Goal: Task Accomplishment & Management: Manage account settings

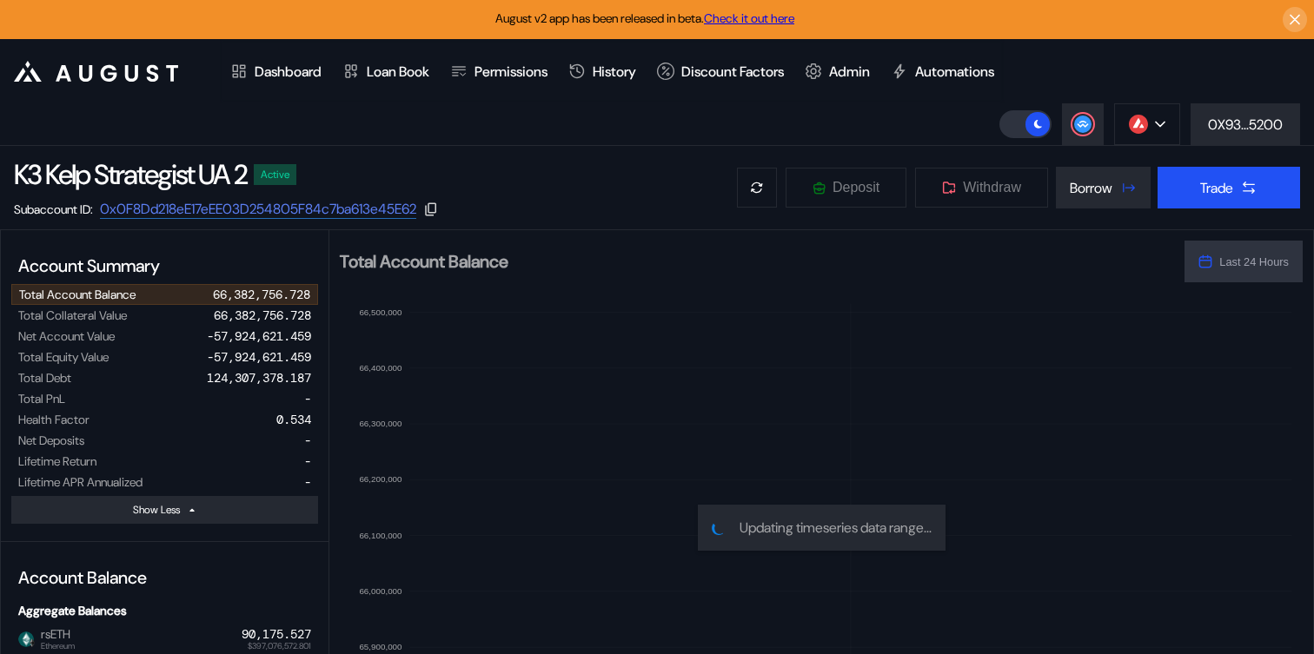
select select "*"
click at [1140, 125] on img at bounding box center [1138, 124] width 19 height 19
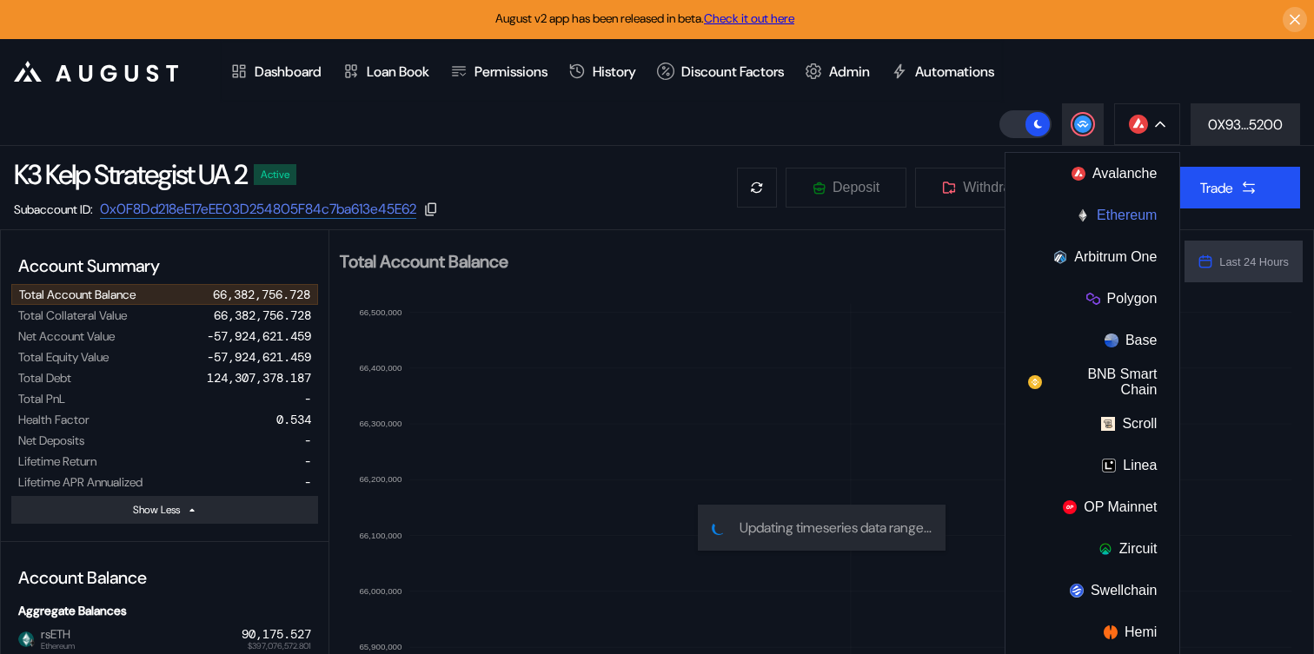
click at [1097, 220] on button "Ethereum" at bounding box center [1093, 216] width 174 height 42
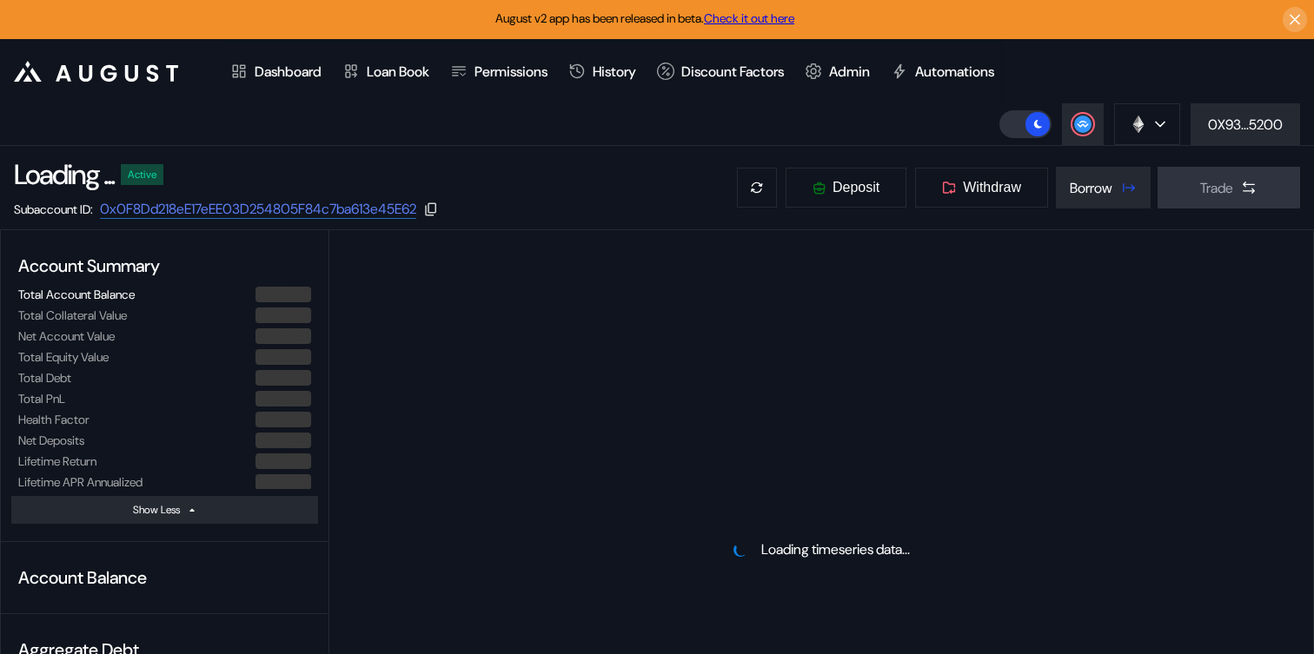
select select "*"
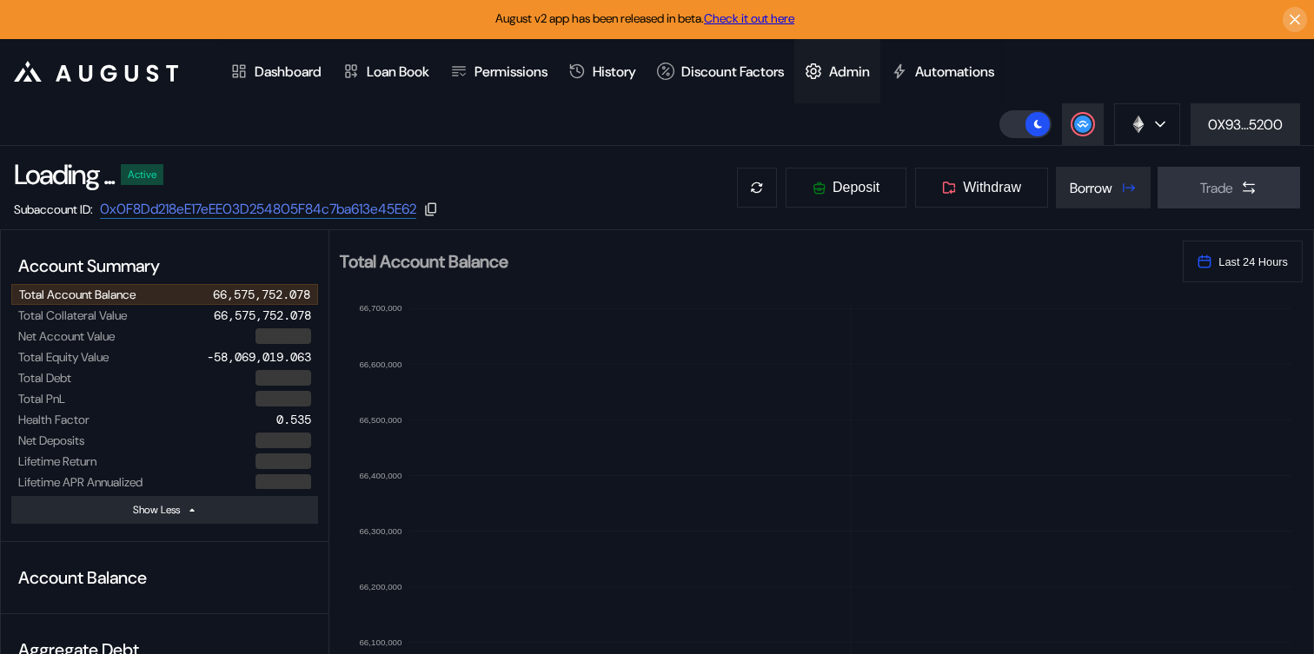
click at [880, 73] on div "Admin" at bounding box center [837, 71] width 86 height 64
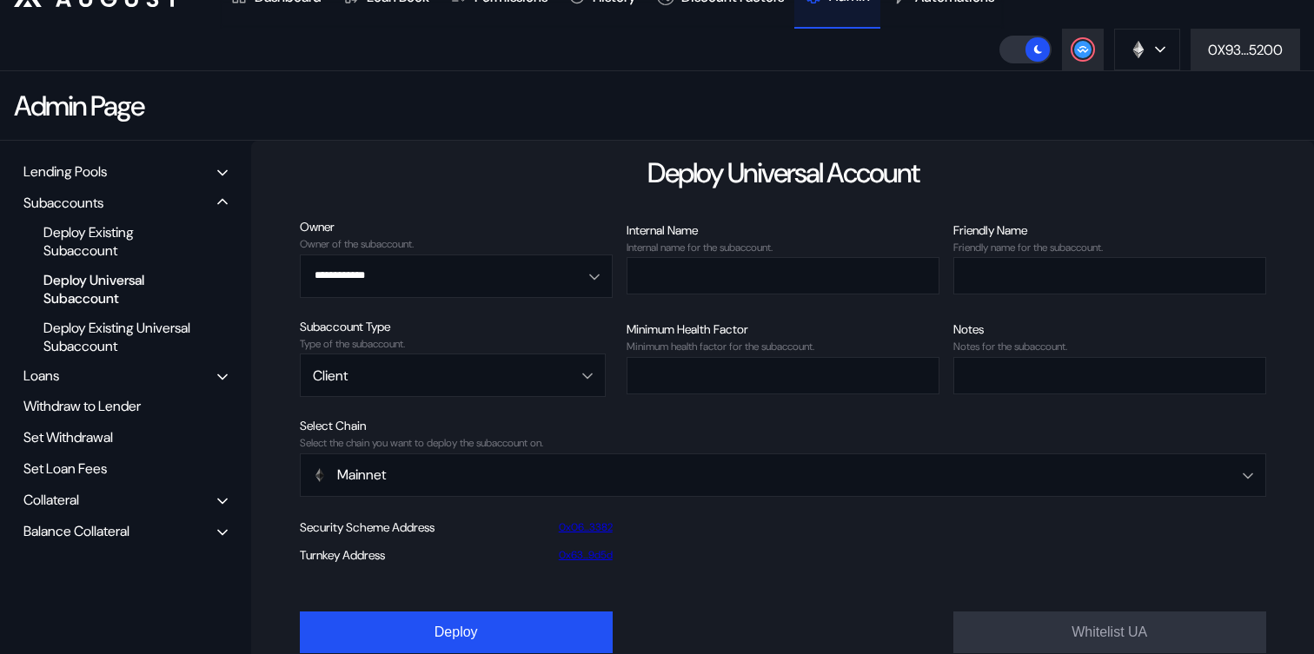
scroll to position [96, 0]
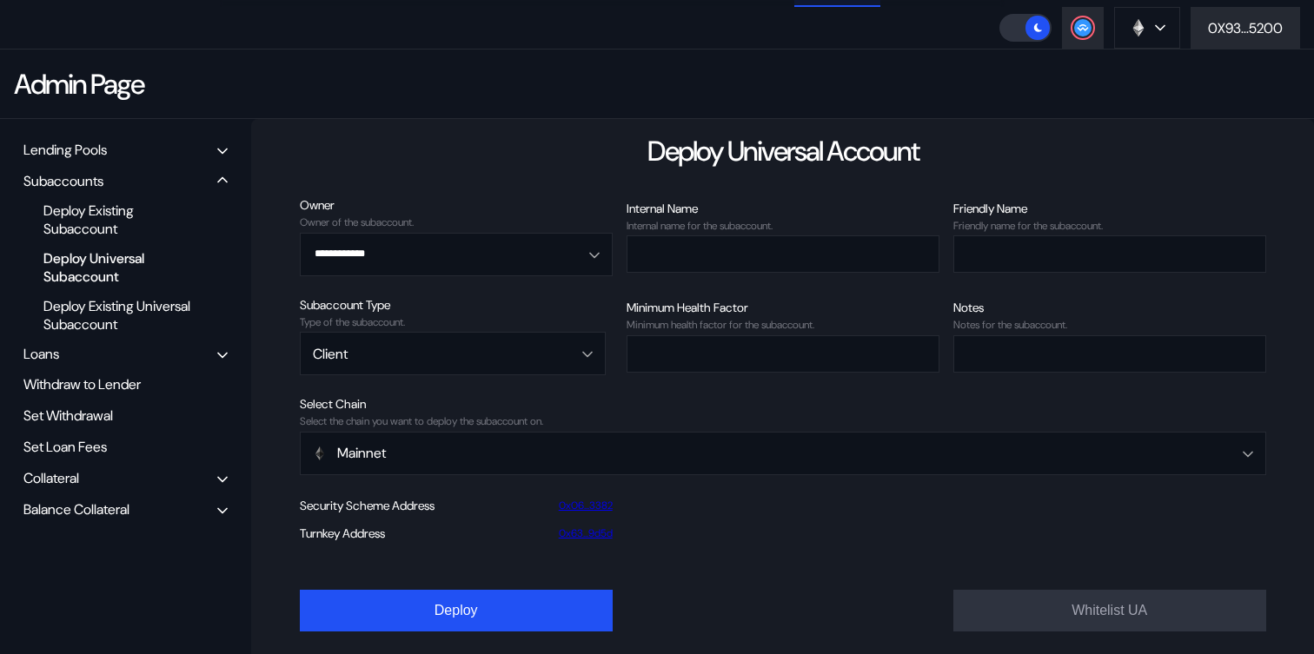
click at [111, 517] on div "Balance Collateral" at bounding box center [76, 510] width 106 height 18
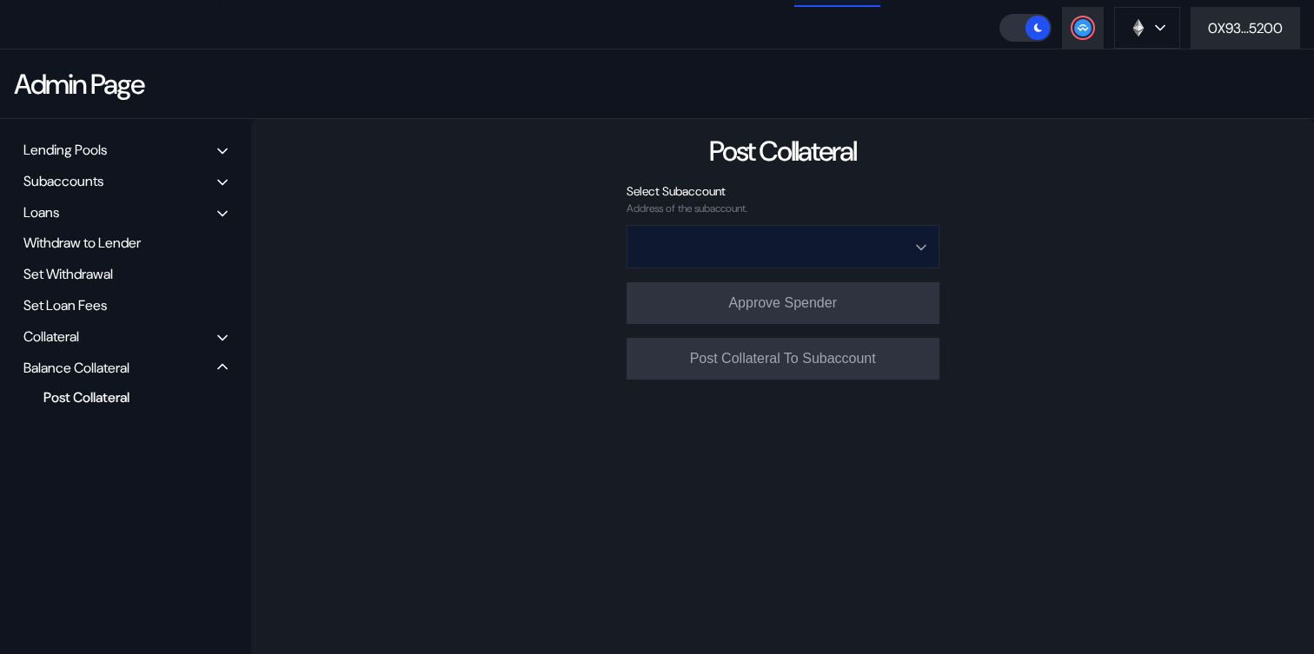
click at [679, 254] on input "Open menu" at bounding box center [774, 247] width 268 height 42
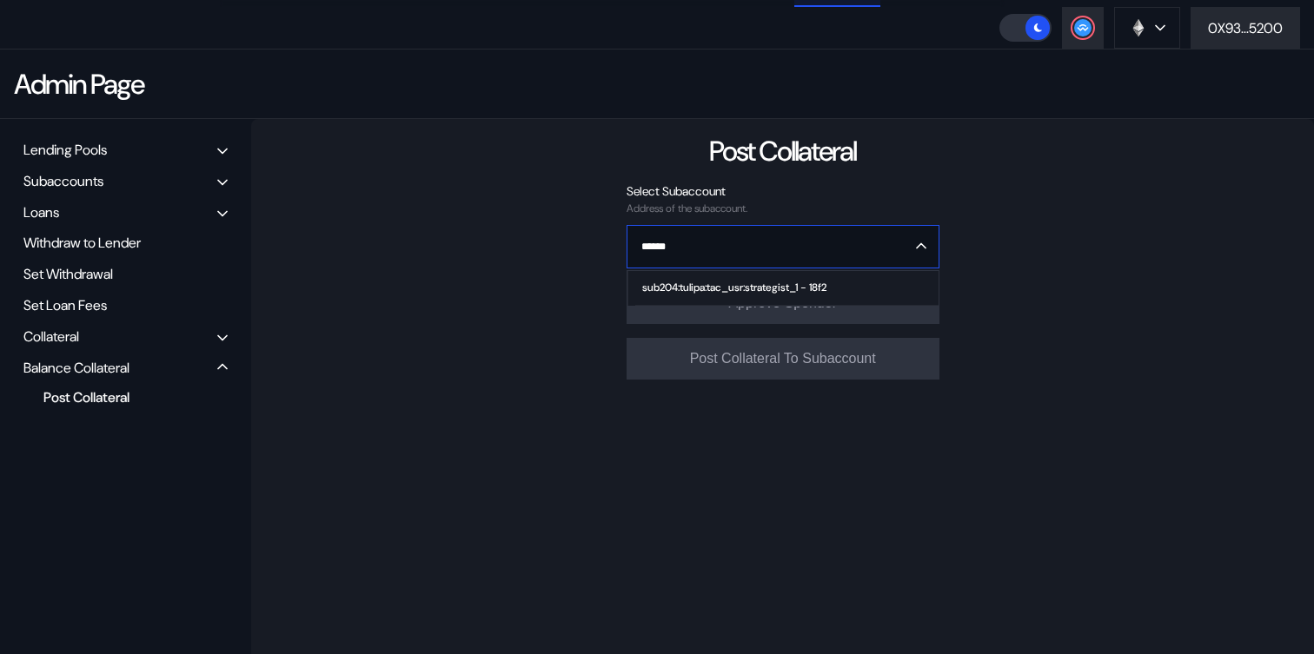
click at [683, 288] on div "sub204:tulipa:tac_usr:strategist_1 - 18f2" at bounding box center [734, 288] width 184 height 12
type input "**********"
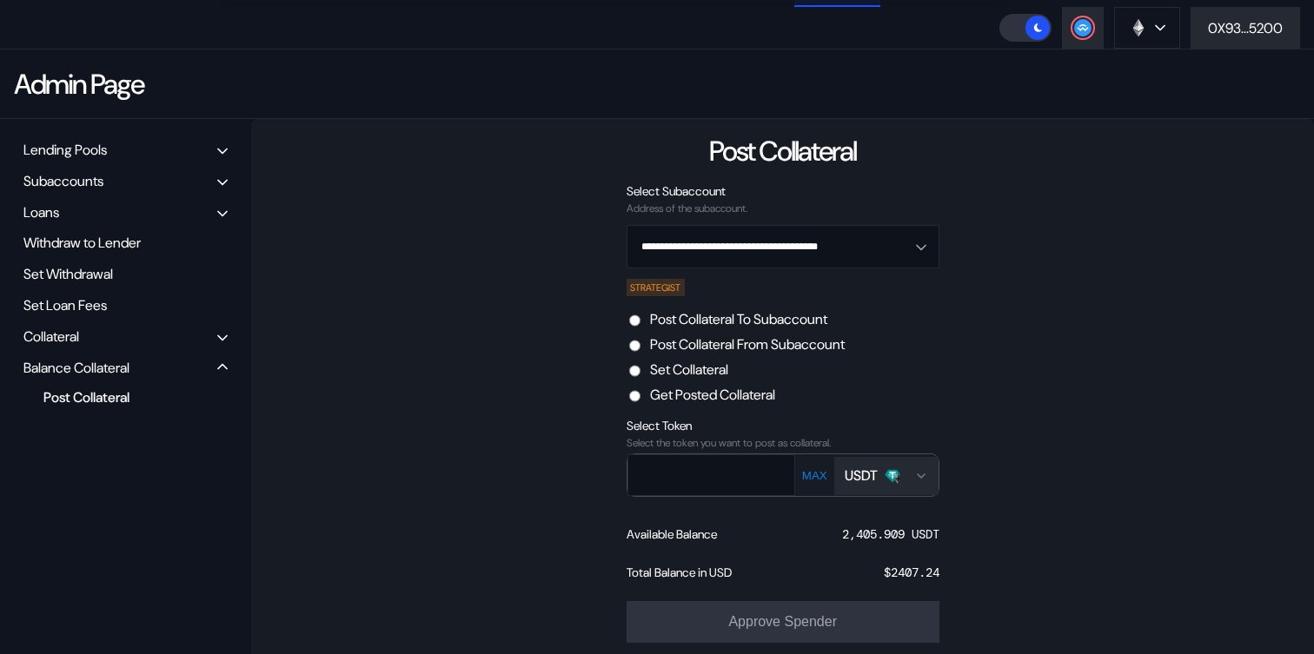
click at [873, 472] on div "USDT" at bounding box center [861, 476] width 33 height 18
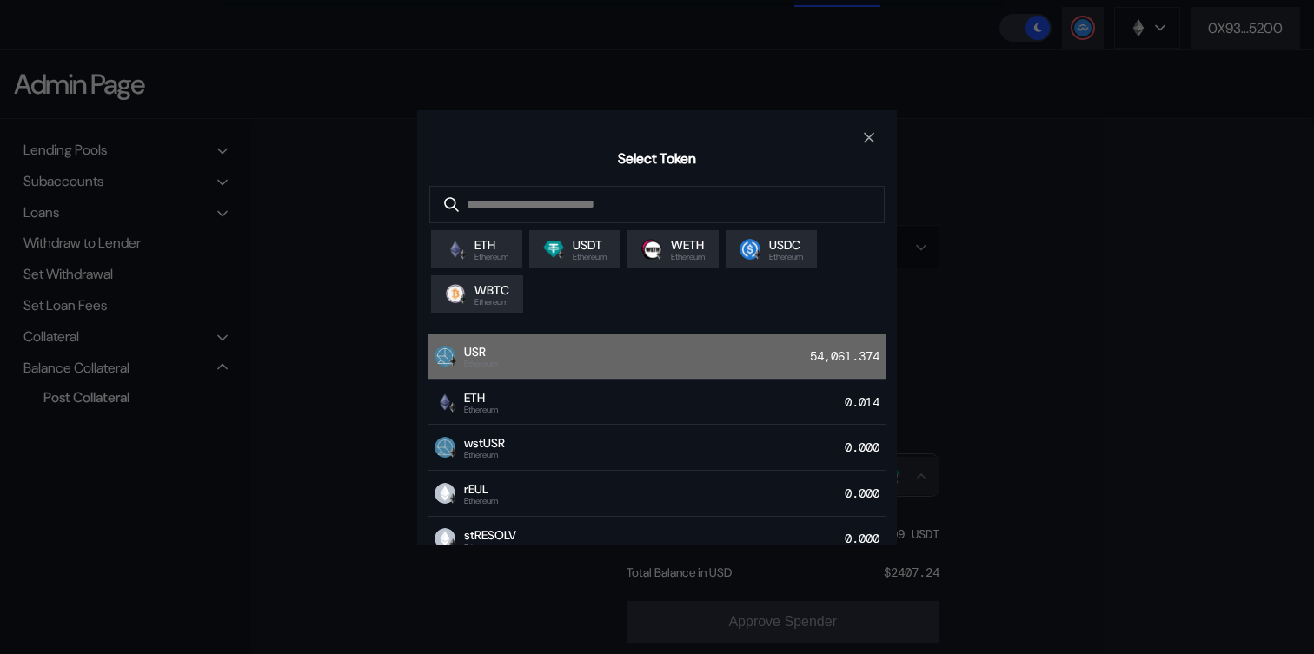
click at [759, 349] on div "USR Ethereum 54,061.374" at bounding box center [657, 357] width 459 height 46
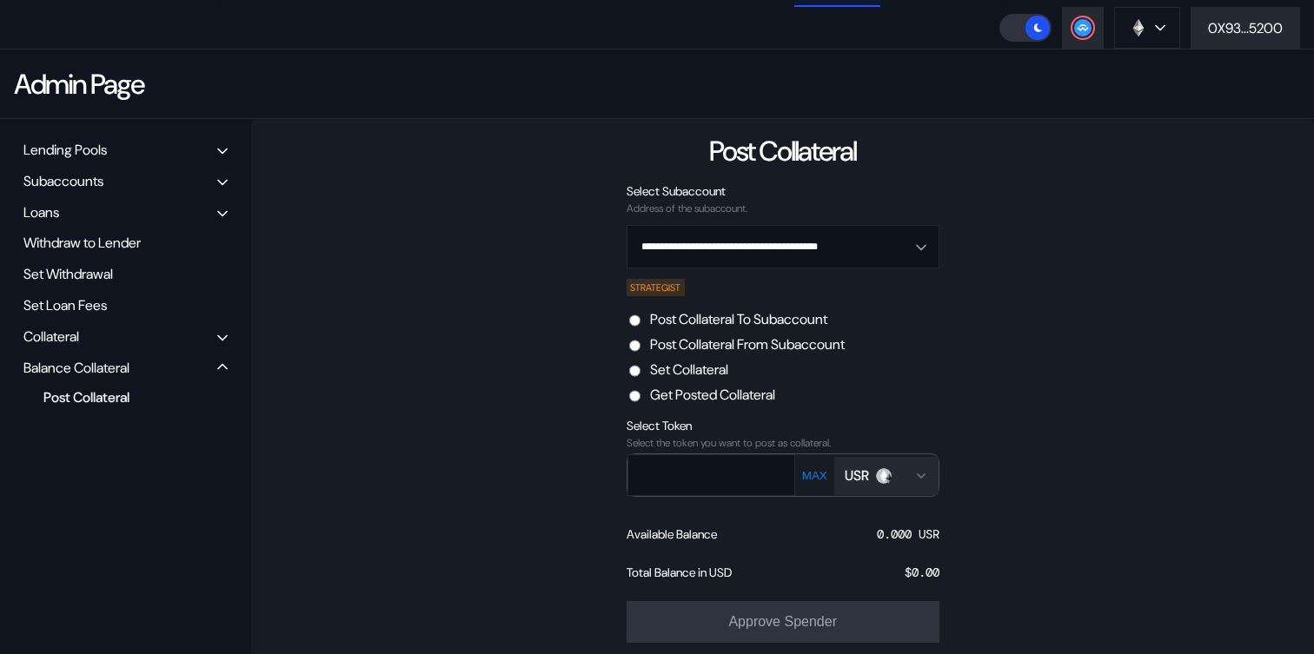
click at [815, 474] on button "MAX" at bounding box center [815, 475] width 36 height 15
type input "***"
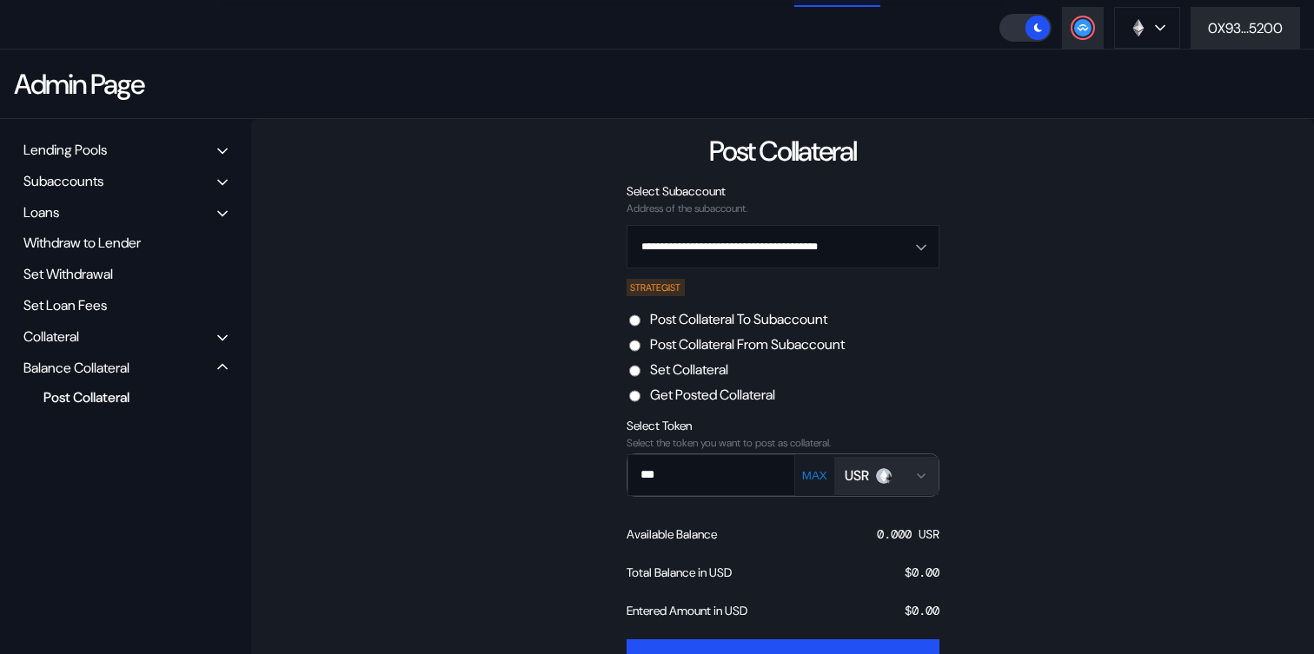
click at [815, 474] on button "MAX" at bounding box center [815, 475] width 36 height 15
click at [744, 352] on label "Post Collateral From Subaccount" at bounding box center [747, 344] width 195 height 18
click at [811, 488] on div "[PERSON_NAME]" at bounding box center [866, 476] width 143 height 43
click at [817, 476] on button "MAX" at bounding box center [815, 475] width 36 height 15
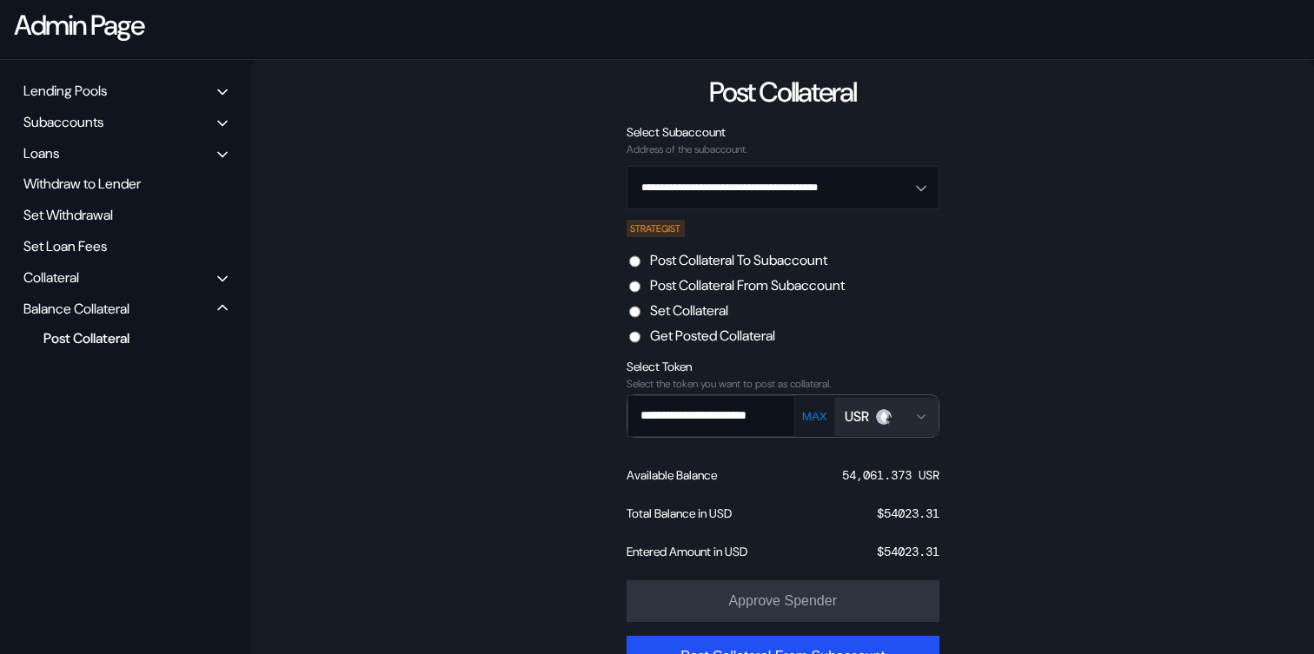
scroll to position [171, 0]
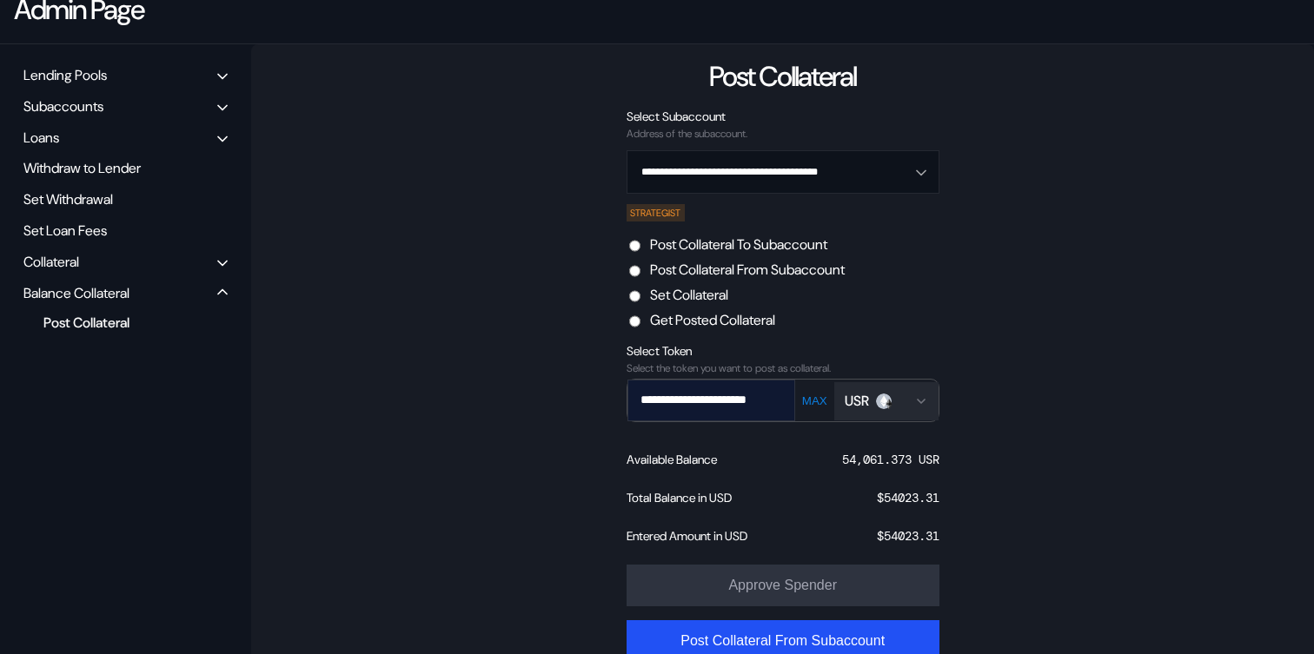
click at [735, 402] on input "**********" at bounding box center [698, 400] width 141 height 36
drag, startPoint x: 722, startPoint y: 401, endPoint x: 793, endPoint y: 401, distance: 70.4
click at [793, 401] on div "**********" at bounding box center [711, 401] width 169 height 42
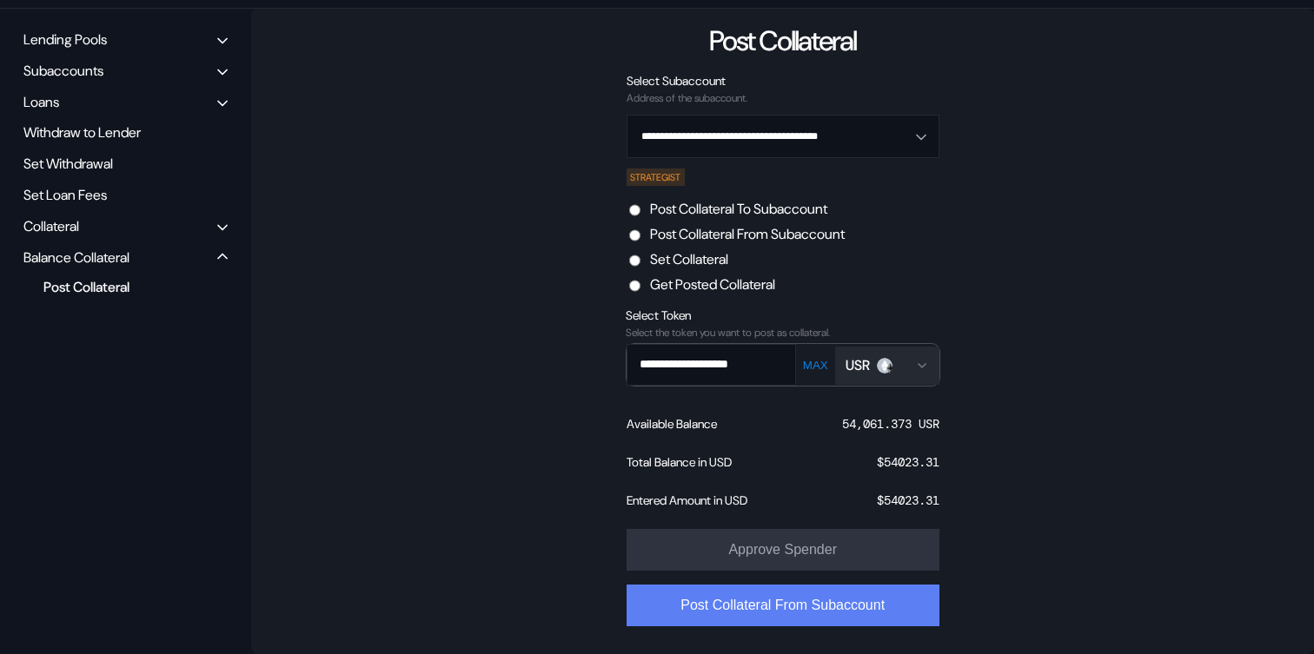
type input "**********"
click at [768, 610] on button "Post Collateral From Subaccount" at bounding box center [783, 606] width 313 height 42
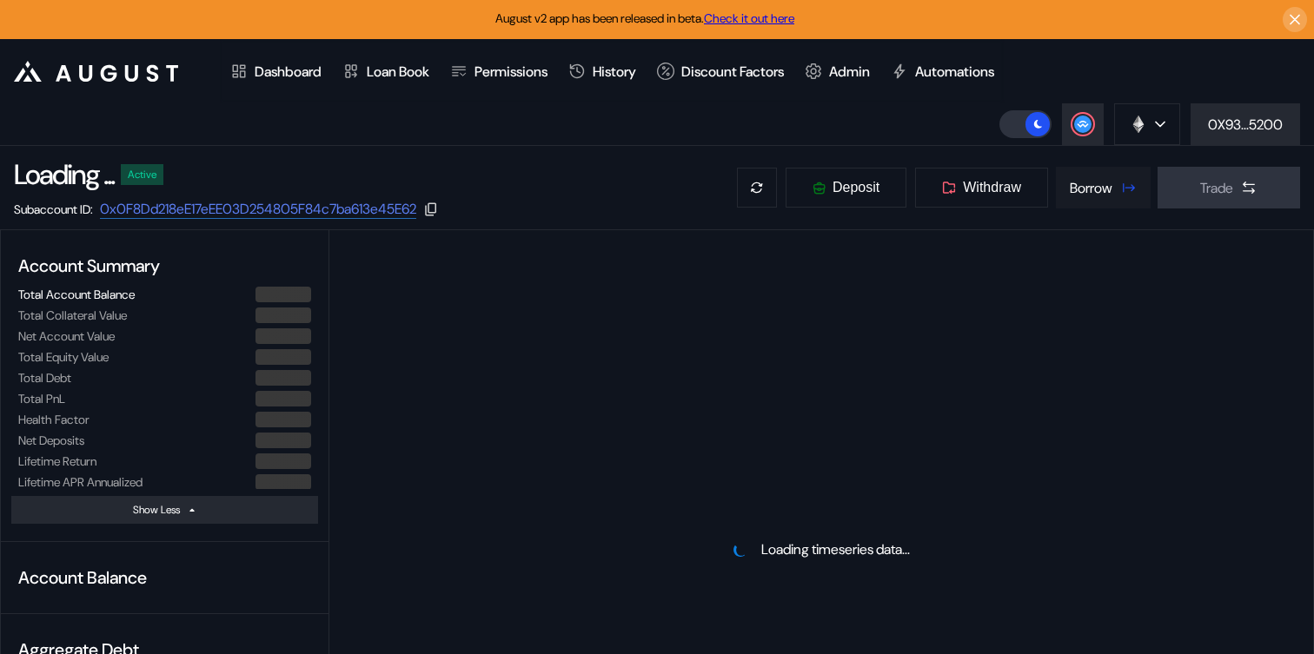
click at [1146, 194] on button "Borrow" at bounding box center [1103, 188] width 95 height 42
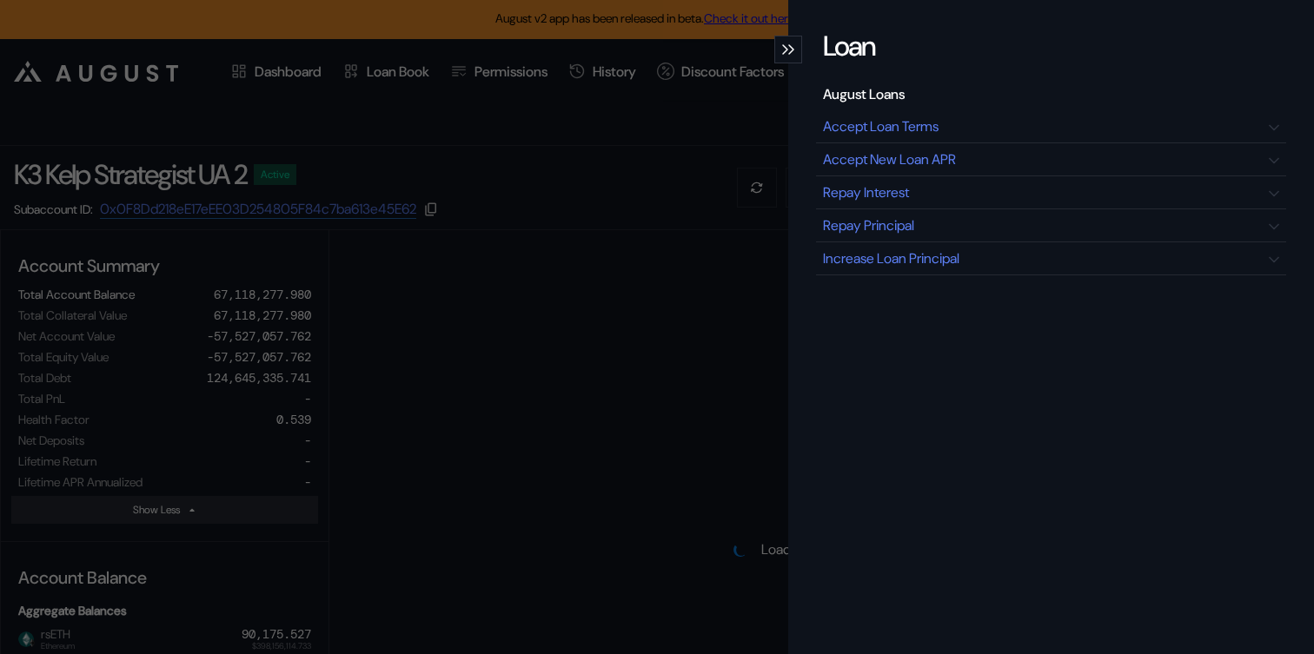
select select "*"
